Goal: Information Seeking & Learning: Check status

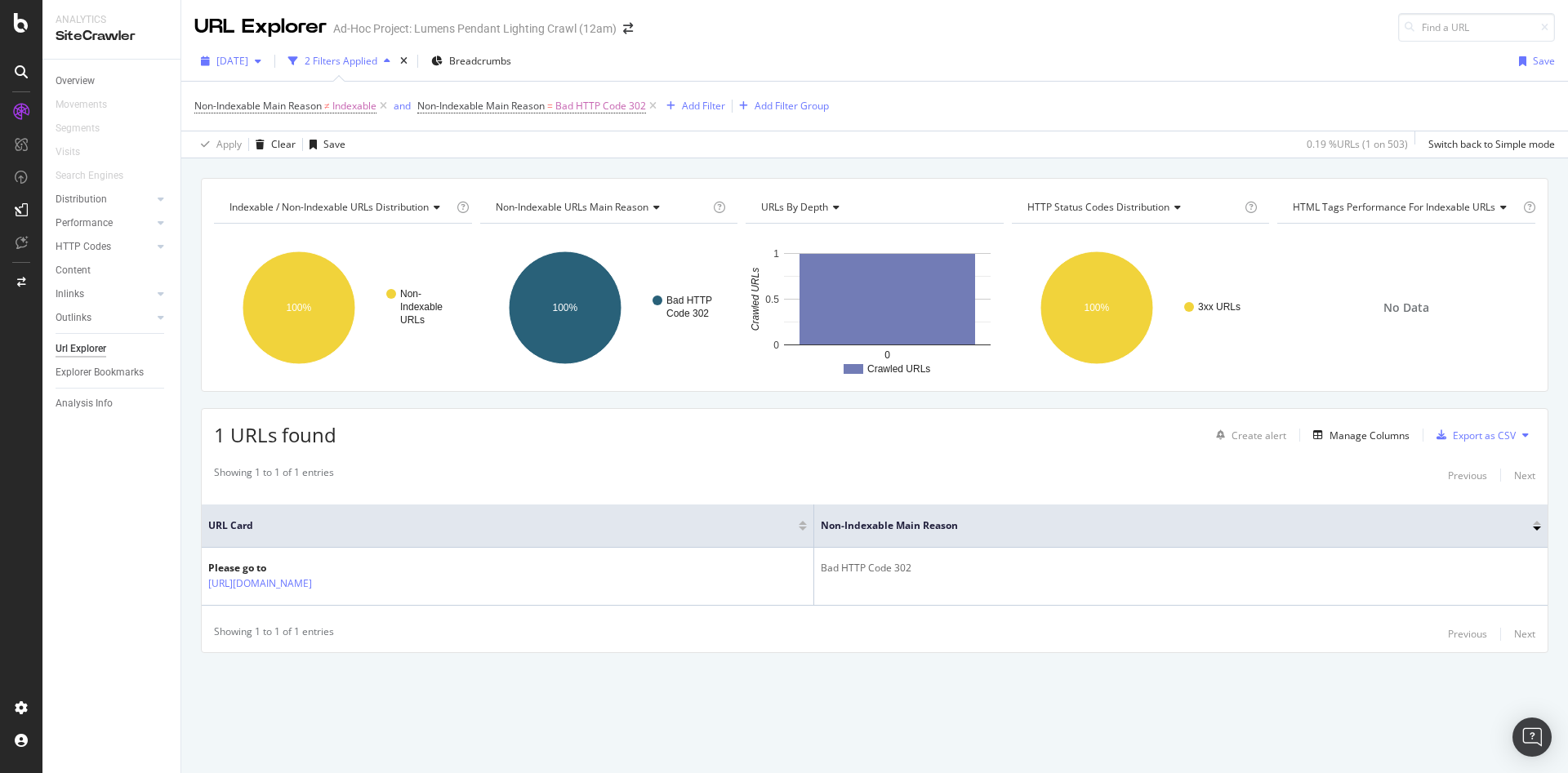
click at [248, 54] on span "[DATE]" at bounding box center [232, 61] width 32 height 14
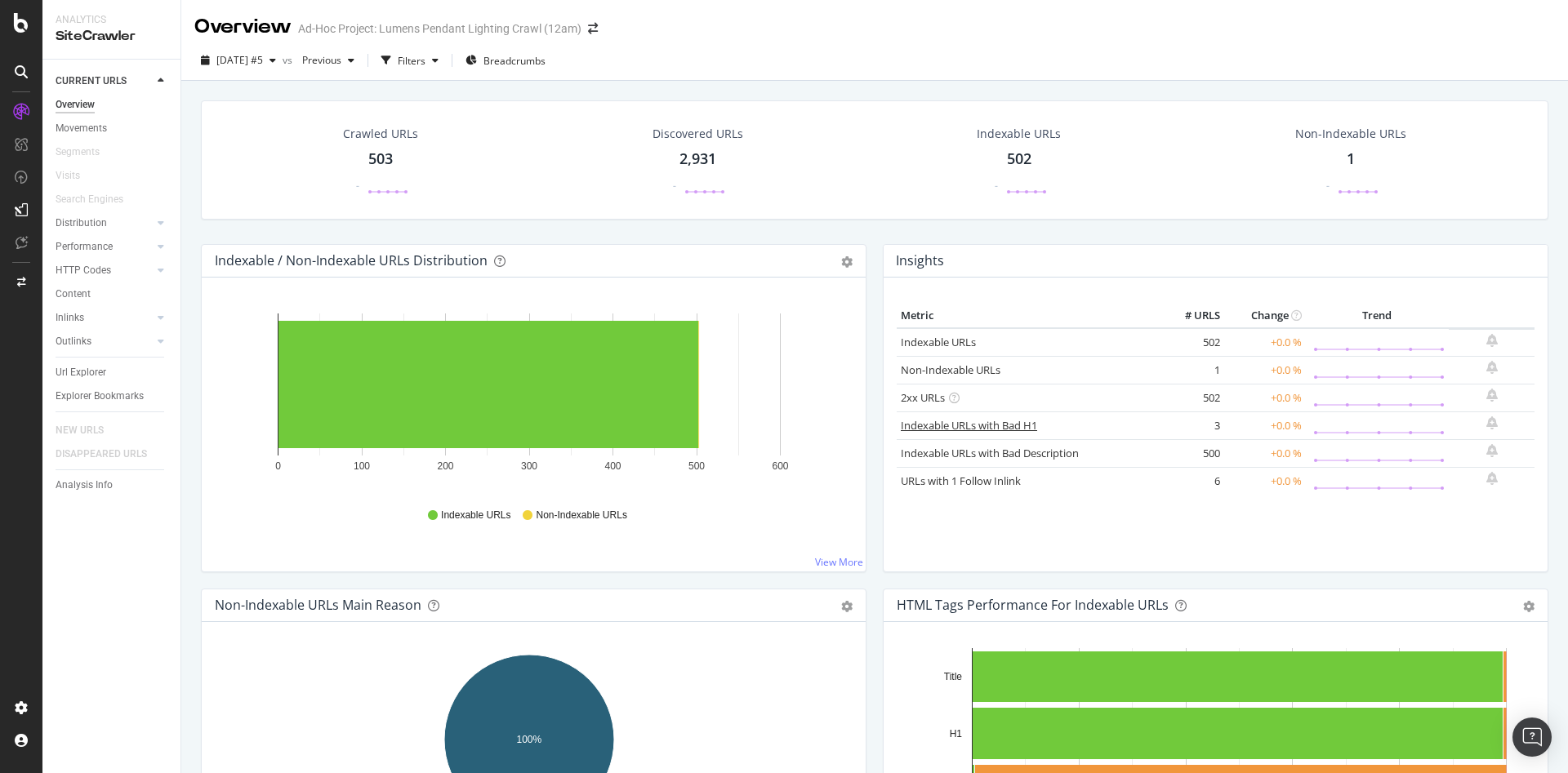
click at [979, 426] on link "Indexable URLs with Bad H1" at bounding box center [969, 425] width 136 height 15
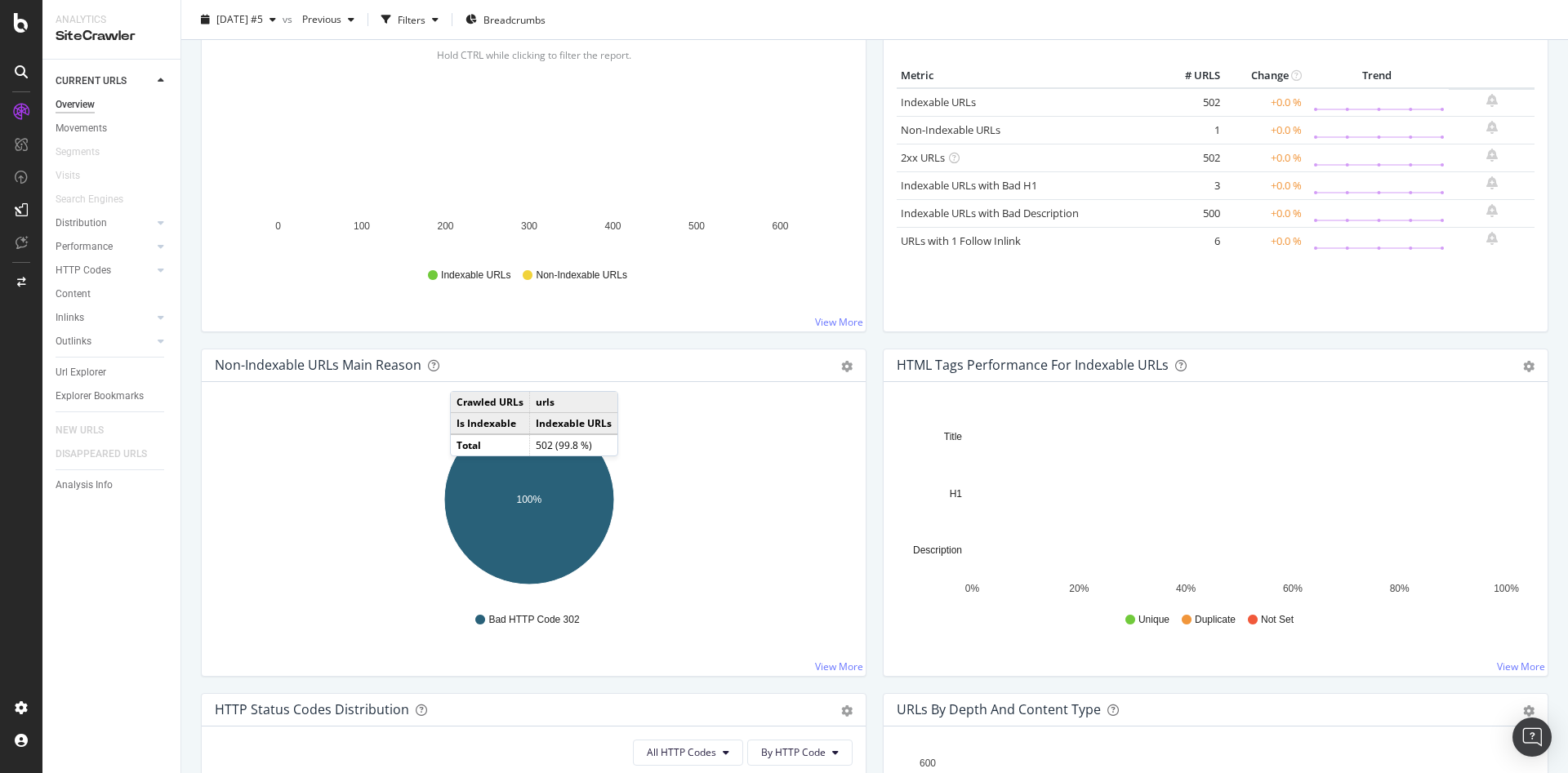
scroll to position [242, 0]
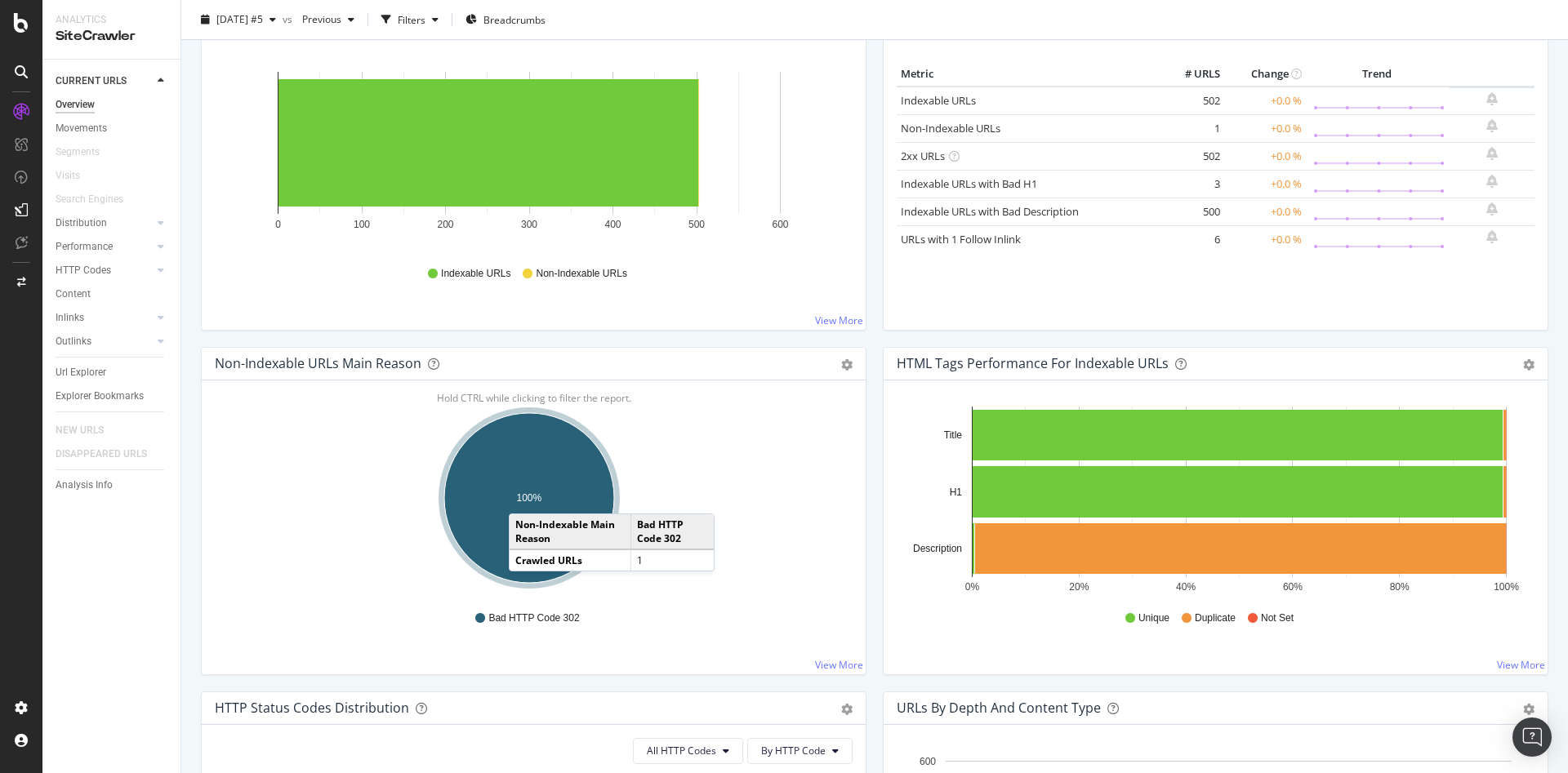
click at [525, 497] on text "100%" at bounding box center [529, 498] width 26 height 11
